Goal: Task Accomplishment & Management: Use online tool/utility

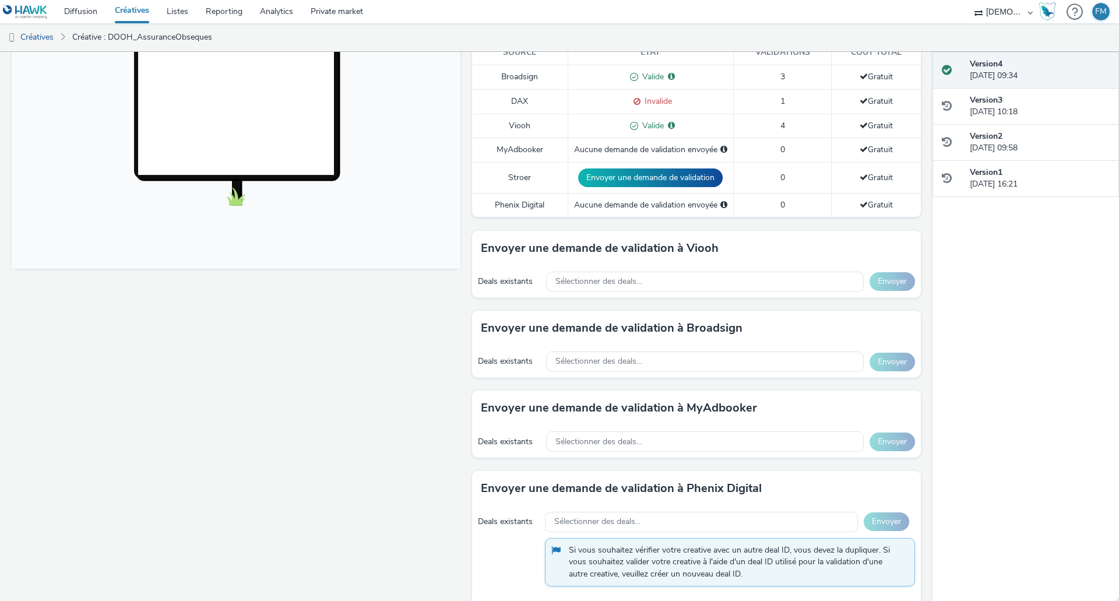
scroll to position [350, 0]
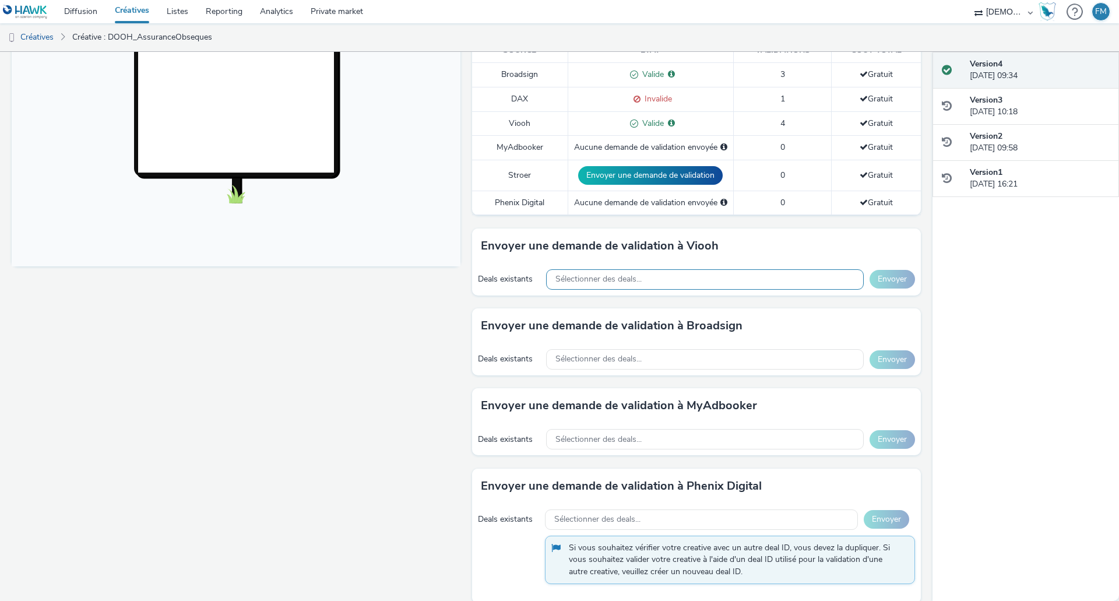
click at [579, 273] on div "Sélectionner des deals..." at bounding box center [705, 279] width 318 height 20
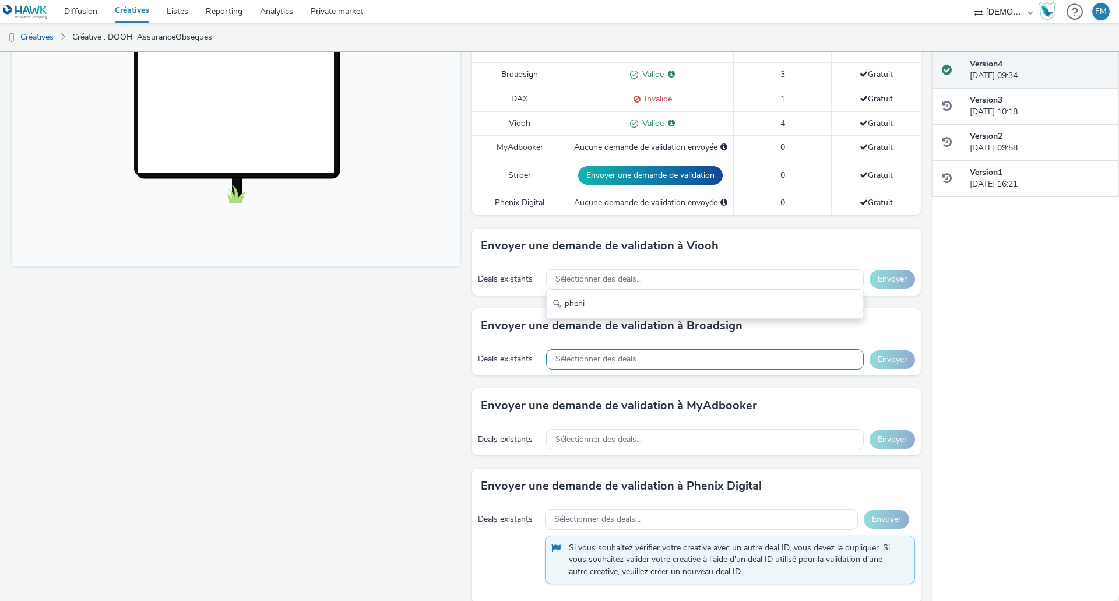
type input "pheni"
click at [638, 352] on div "Sélectionner des deals..." at bounding box center [705, 359] width 318 height 20
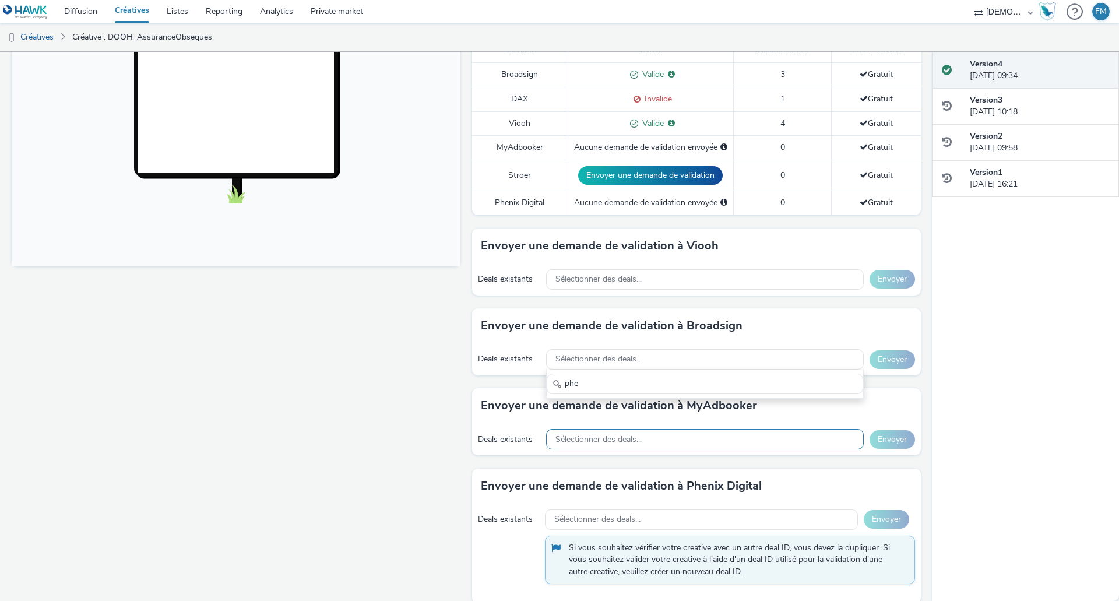
type input "phe"
click at [610, 432] on div "Sélectionner des deals..." at bounding box center [705, 439] width 318 height 20
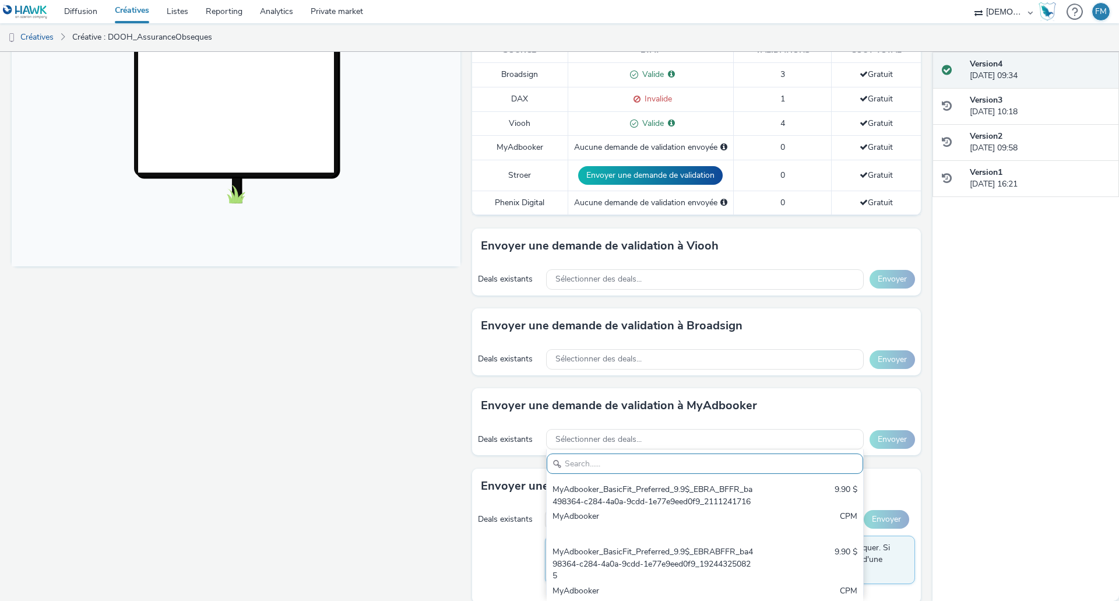
click at [489, 524] on div "Deals existants" at bounding box center [508, 519] width 61 height 12
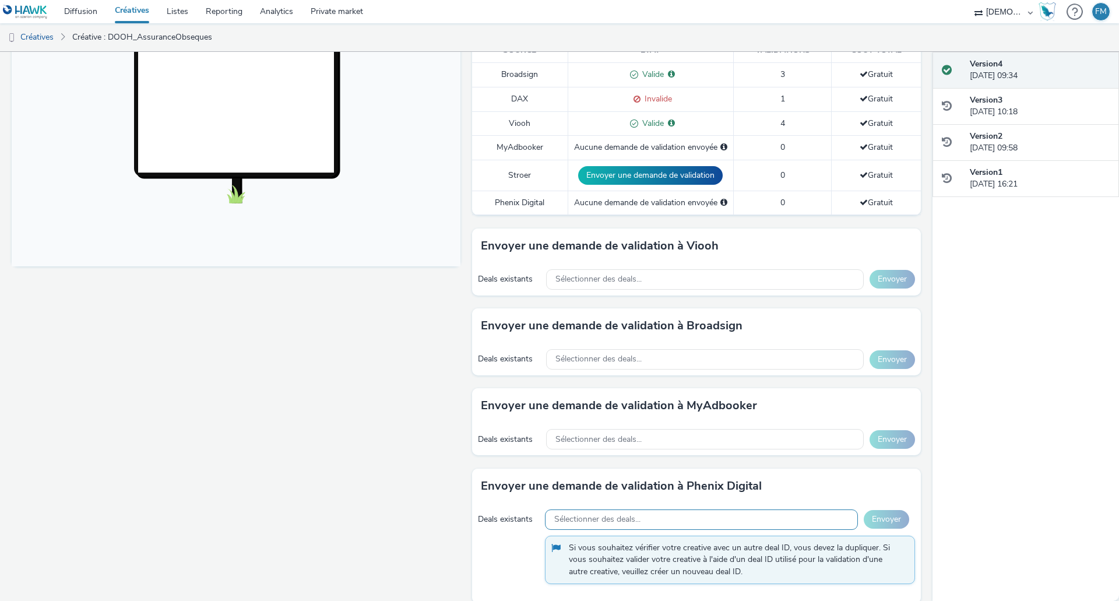
click at [648, 518] on div "Sélectionner des deals..." at bounding box center [701, 519] width 313 height 20
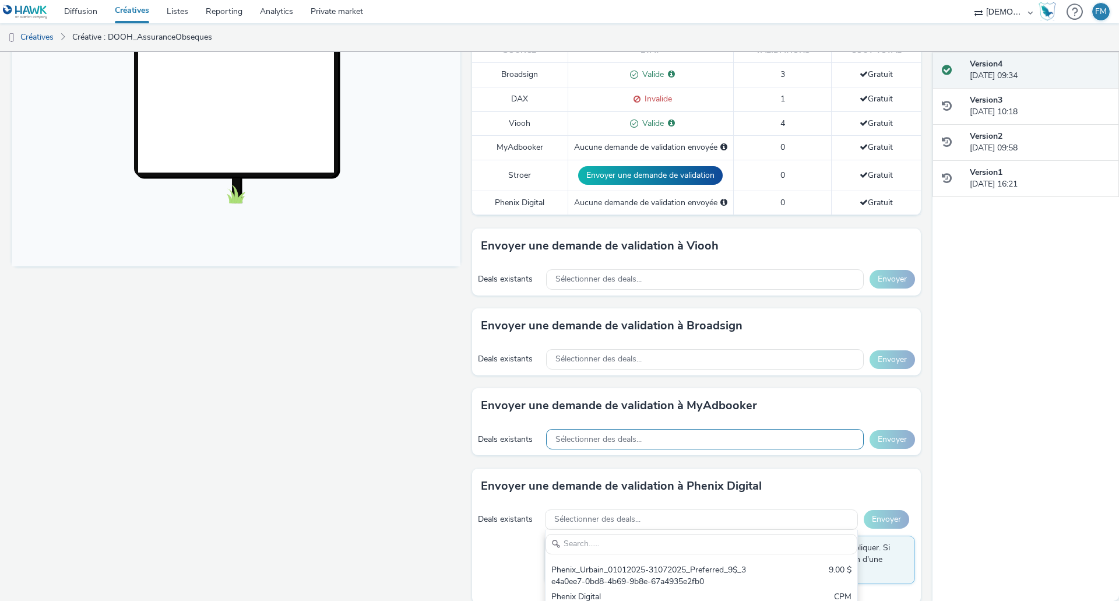
scroll to position [370, 0]
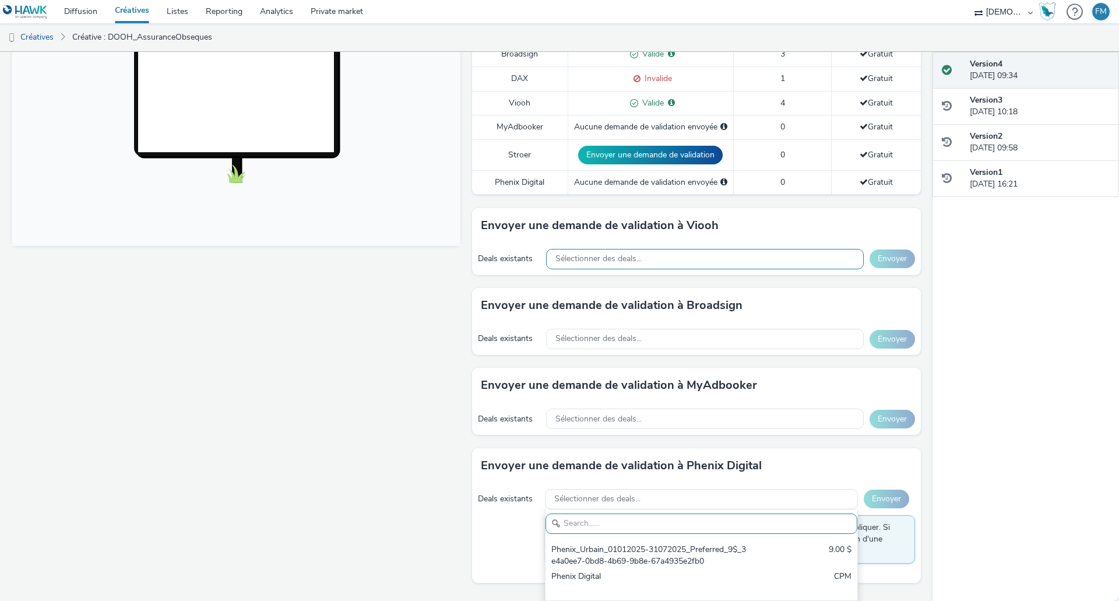
click at [571, 255] on div "Sélectionner des deals..." at bounding box center [705, 259] width 318 height 20
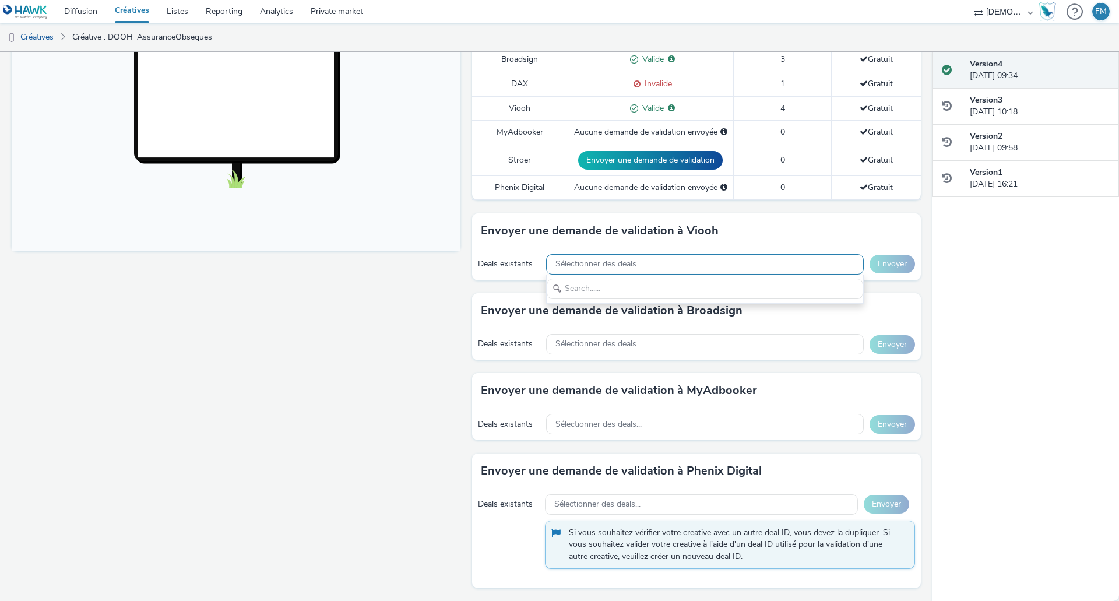
scroll to position [0, 0]
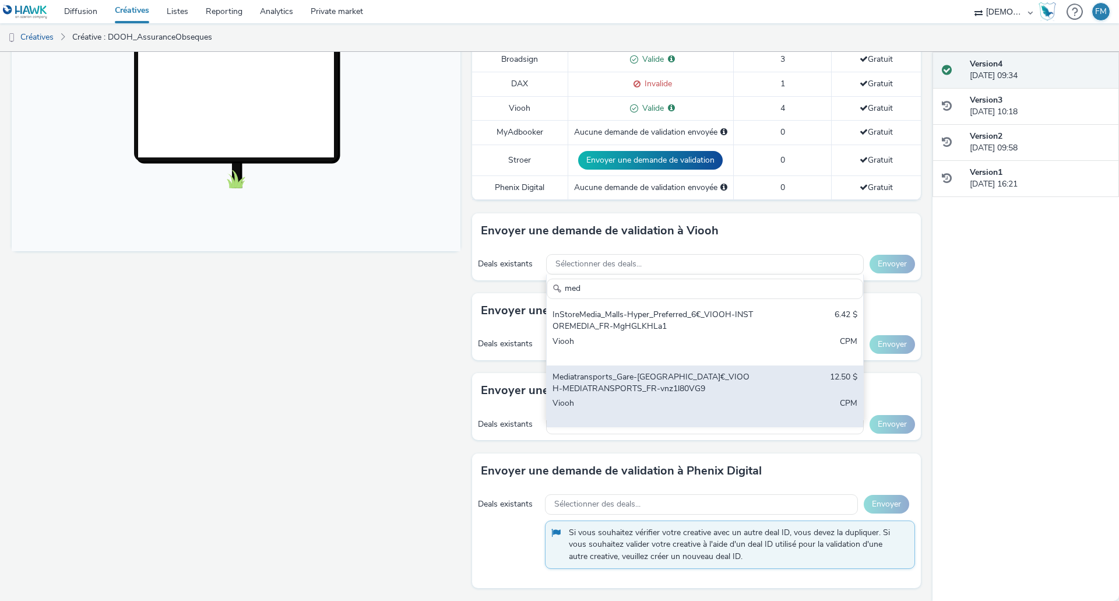
type input "med"
click at [693, 406] on div "Viooh" at bounding box center [652, 409] width 201 height 24
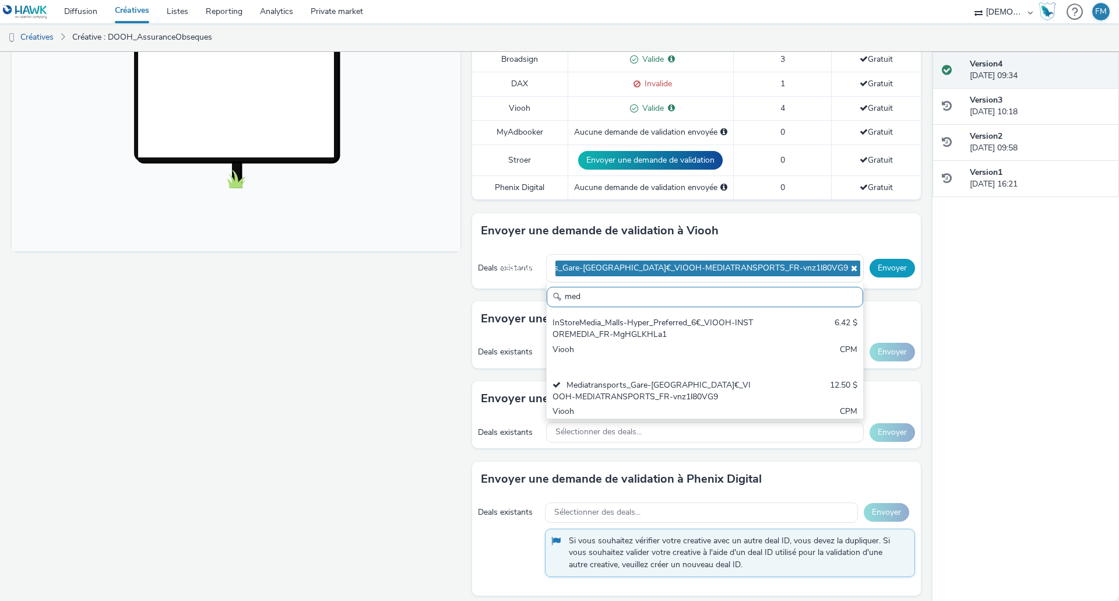
click at [870, 269] on button "Envoyer" at bounding box center [891, 268] width 45 height 19
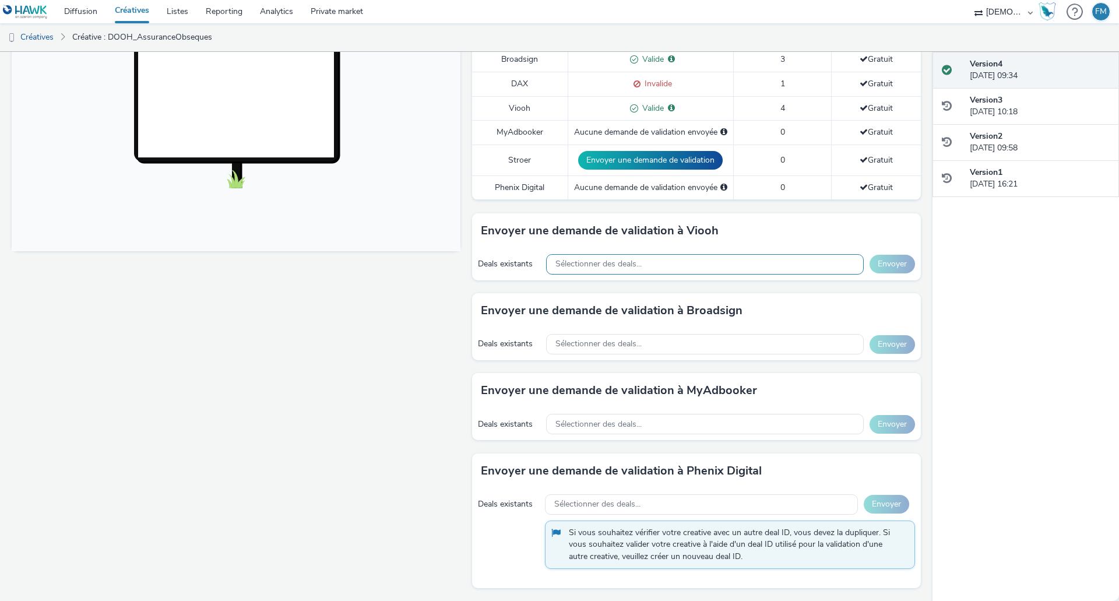
click at [643, 265] on div "Sélectionner des deals..." at bounding box center [705, 264] width 318 height 20
type input "1092"
click at [628, 342] on span "Sélectionner des deals..." at bounding box center [598, 344] width 86 height 10
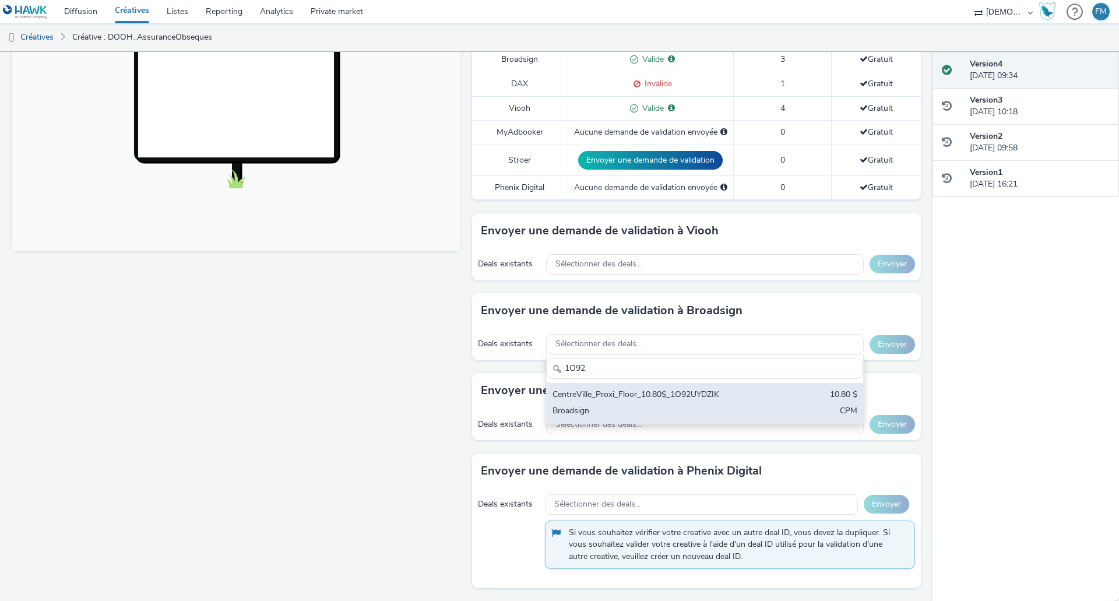
type input "1O92"
click at [715, 394] on div "CentreVille_Proxi_Floor_10.80$_1O92UYDZIK" at bounding box center [652, 395] width 201 height 13
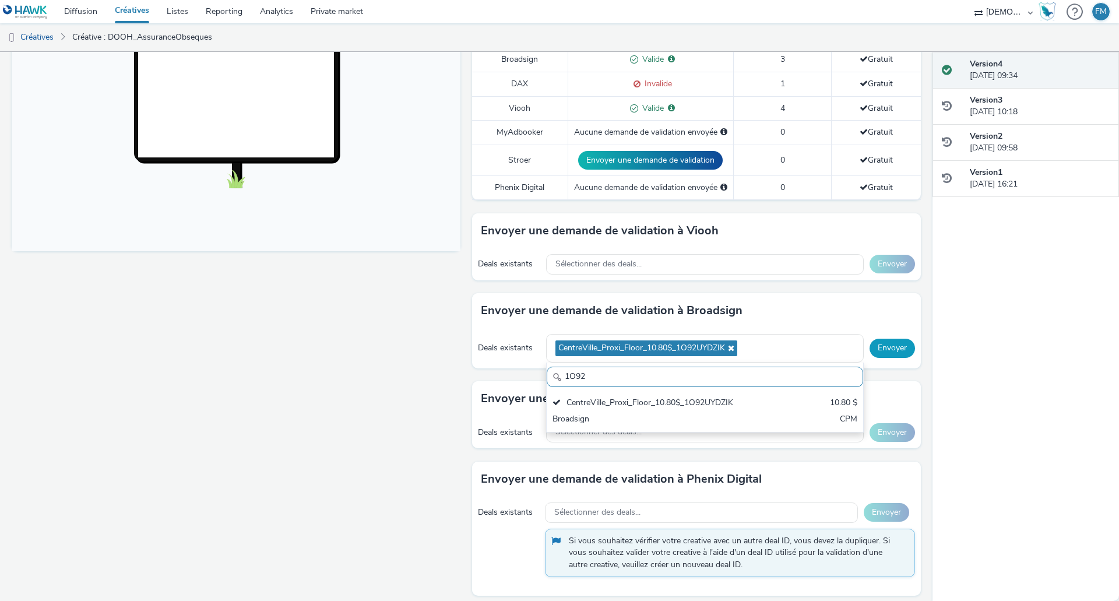
click at [883, 344] on button "Envoyer" at bounding box center [891, 348] width 45 height 19
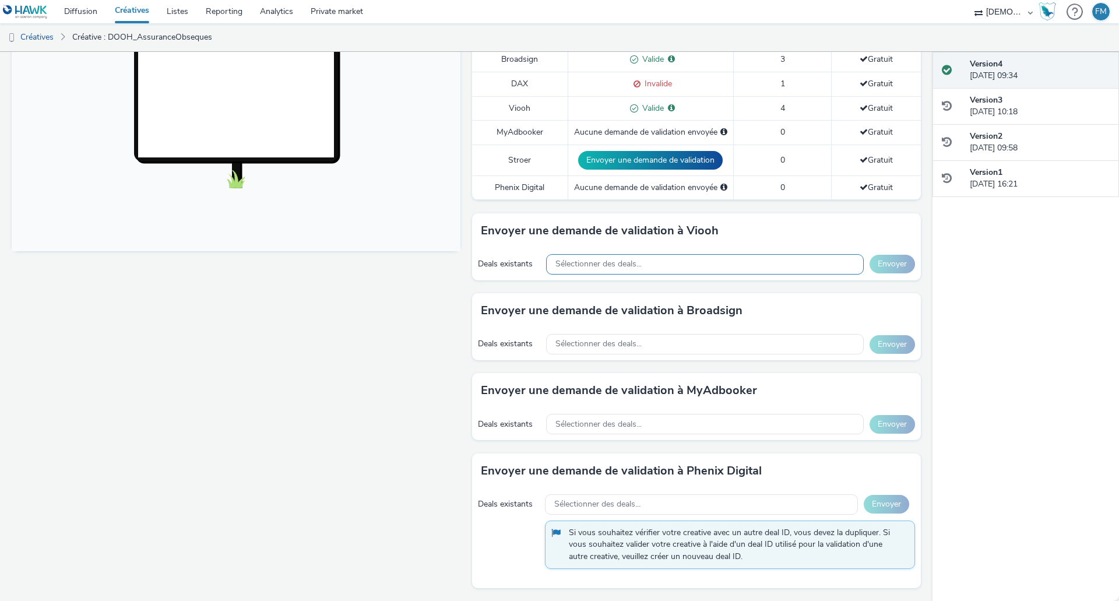
click at [581, 263] on span "Sélectionner des deals..." at bounding box center [598, 264] width 86 height 10
type input "HFX"
click at [578, 336] on div "Sélectionner des deals..." at bounding box center [705, 344] width 318 height 20
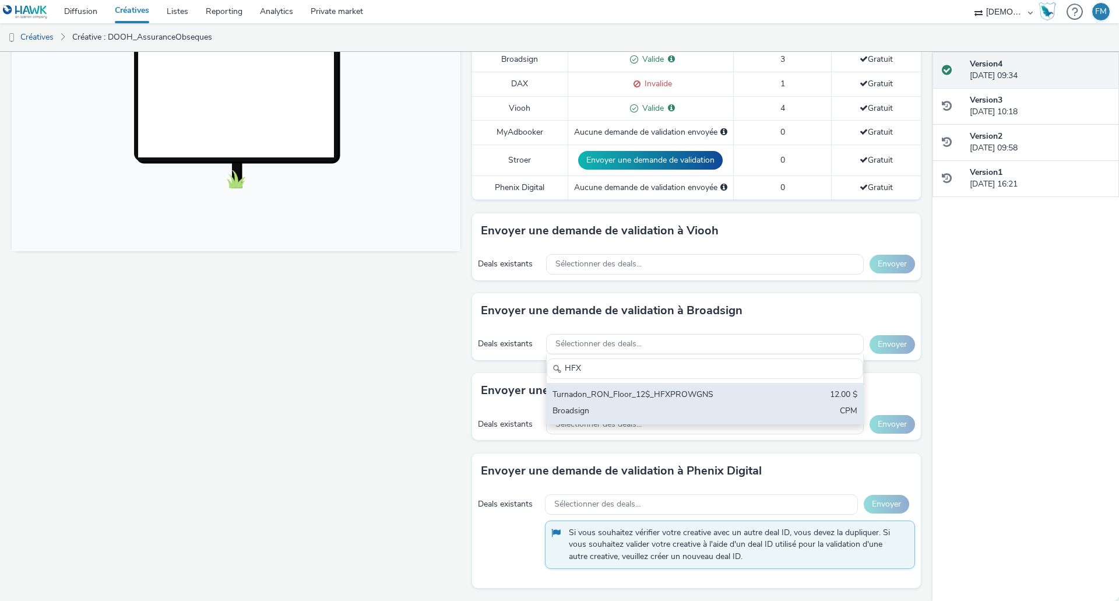
type input "HFX"
click at [678, 399] on div "Turnadon_RON_Floor_12$_HFXPROWGNS" at bounding box center [652, 395] width 201 height 13
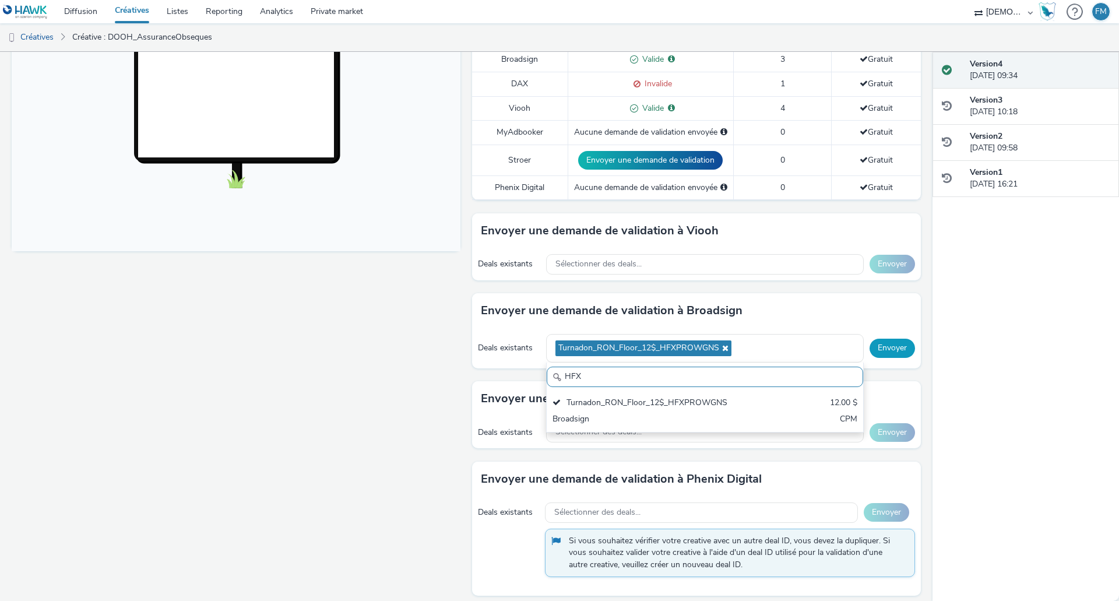
click at [879, 349] on button "Envoyer" at bounding box center [891, 348] width 45 height 19
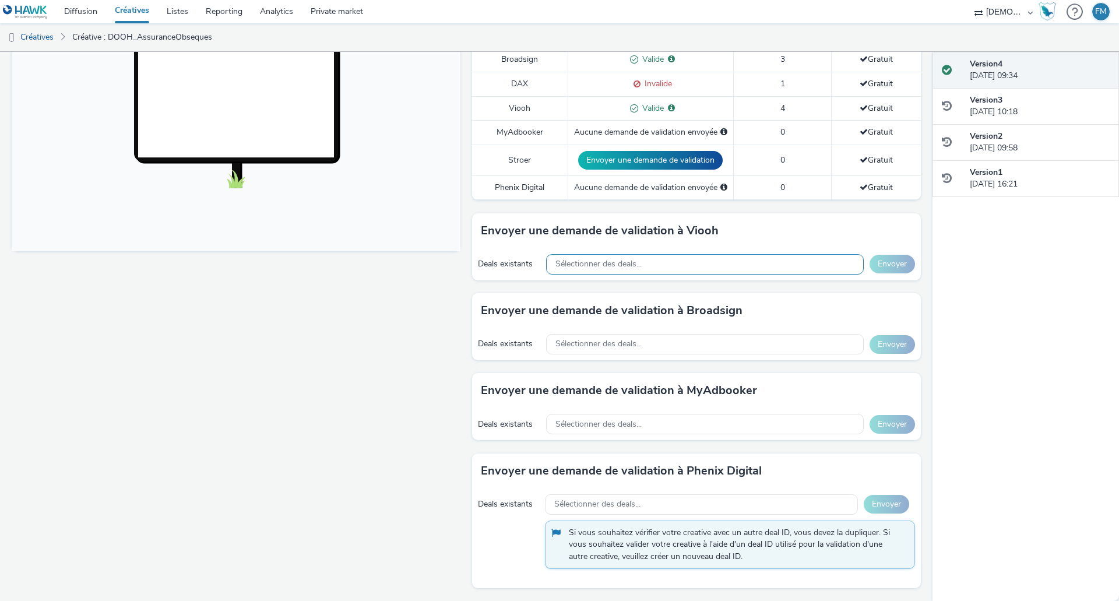
click at [618, 262] on span "Sélectionner des deals..." at bounding box center [598, 264] width 86 height 10
type input "E0"
click at [598, 343] on span "Sélectionner des deals..." at bounding box center [598, 344] width 86 height 10
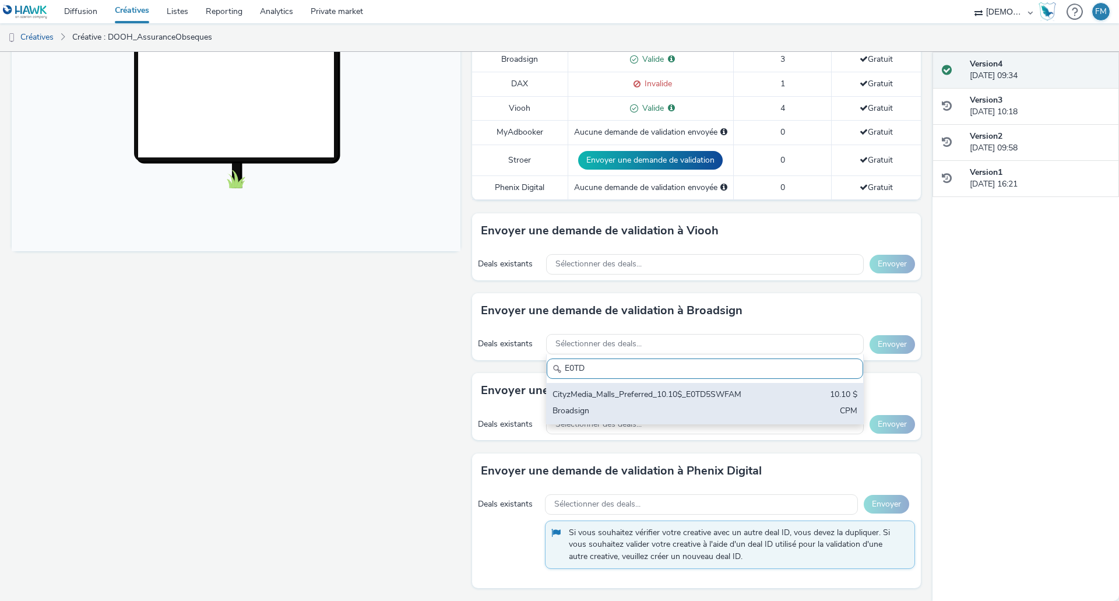
type input "E0TD"
click at [688, 406] on div "Broadsign" at bounding box center [652, 411] width 201 height 13
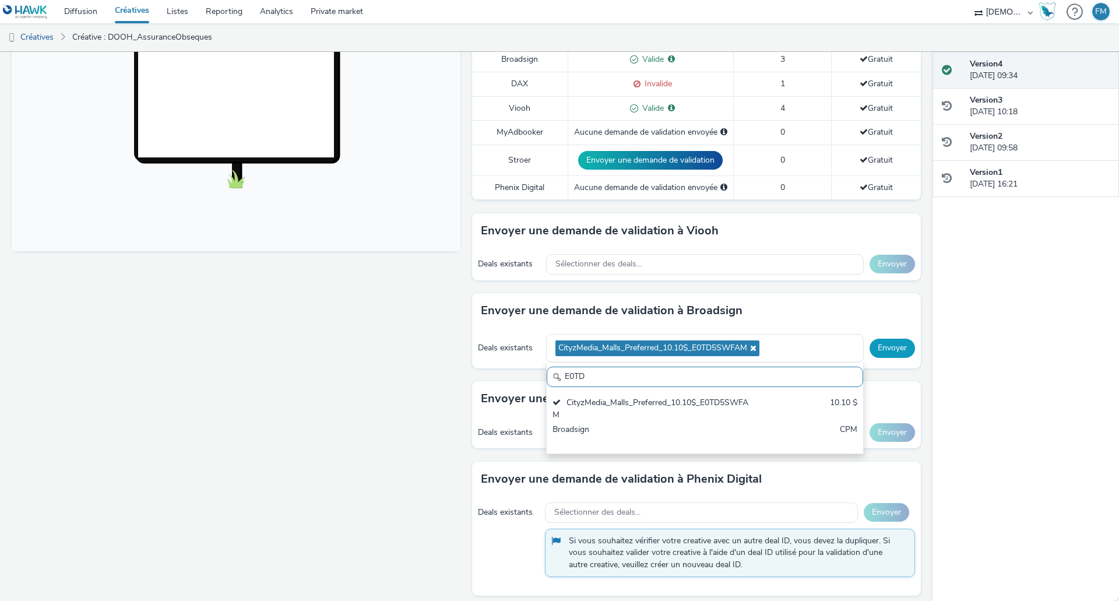
click at [881, 349] on button "Envoyer" at bounding box center [891, 348] width 45 height 19
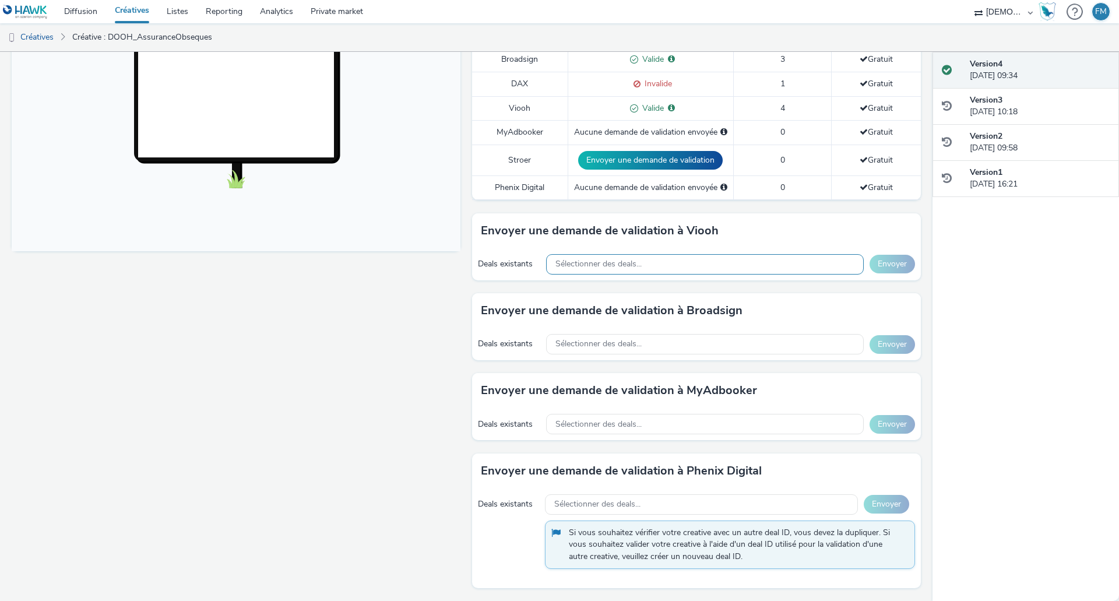
click at [638, 258] on div "Sélectionner des deals..." at bounding box center [705, 264] width 318 height 20
type input "LZJ"
click at [671, 337] on div "Sélectionner des deals..." at bounding box center [705, 344] width 318 height 20
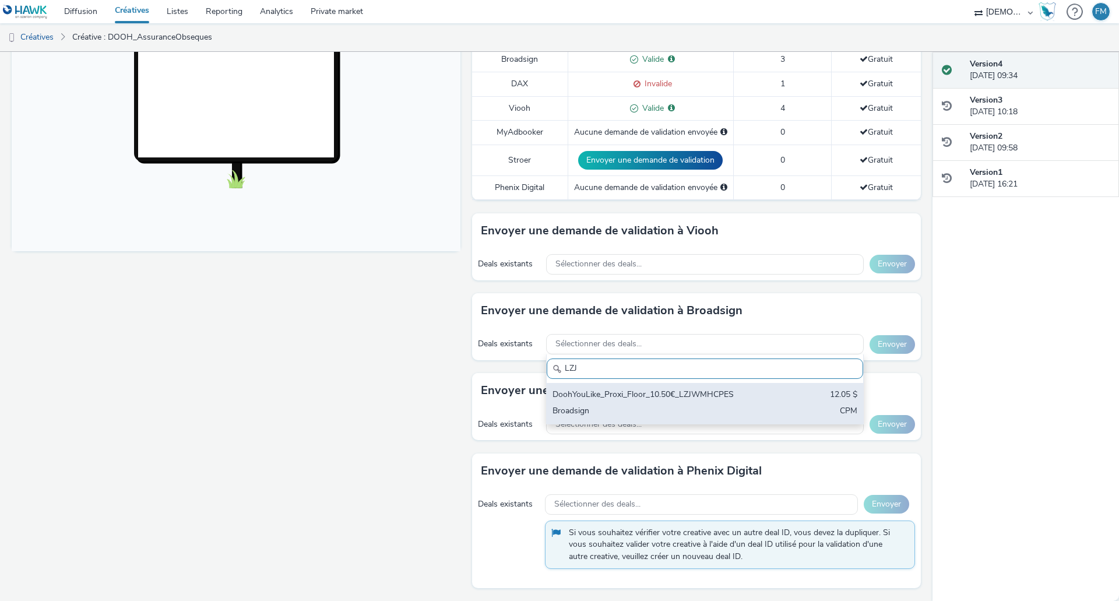
type input "LZJ"
drag, startPoint x: 747, startPoint y: 389, endPoint x: 882, endPoint y: 352, distance: 140.1
click at [747, 389] on div "DoohYouLike_Proxi_Floor_10.50€_LZJWMHCPES 12.05 $ Broadsign CPM" at bounding box center [705, 403] width 316 height 41
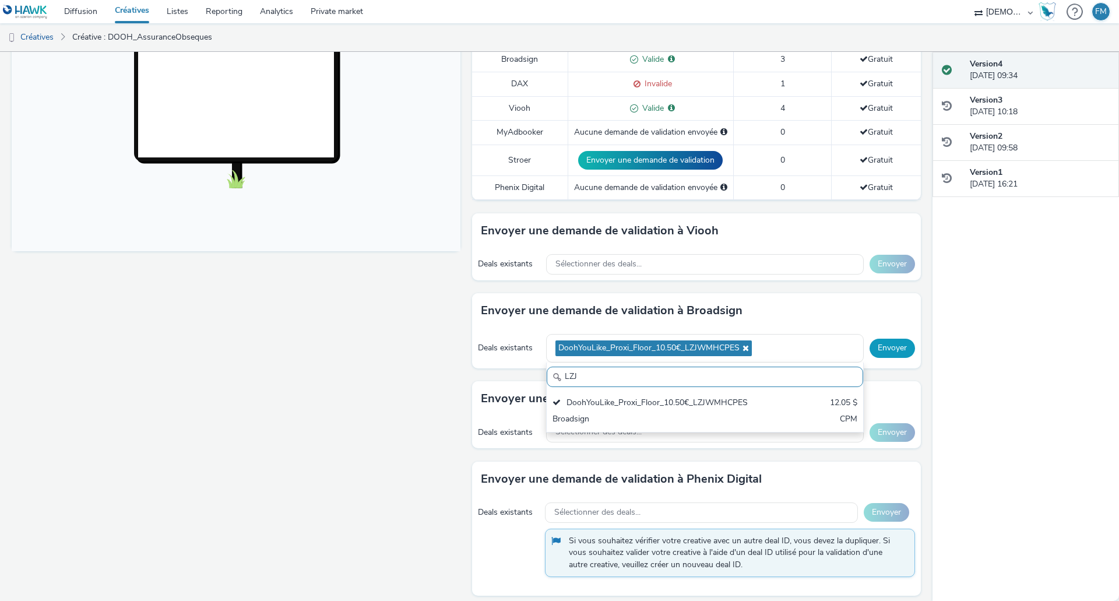
click at [898, 343] on button "Envoyer" at bounding box center [891, 348] width 45 height 19
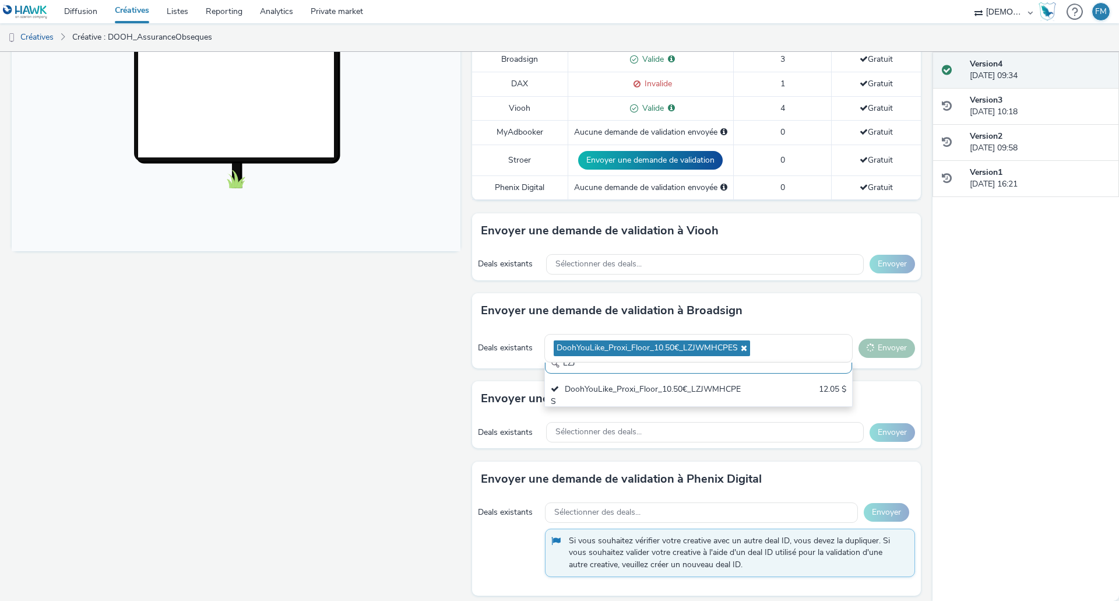
scroll to position [0, 0]
